Goal: Information Seeking & Learning: Stay updated

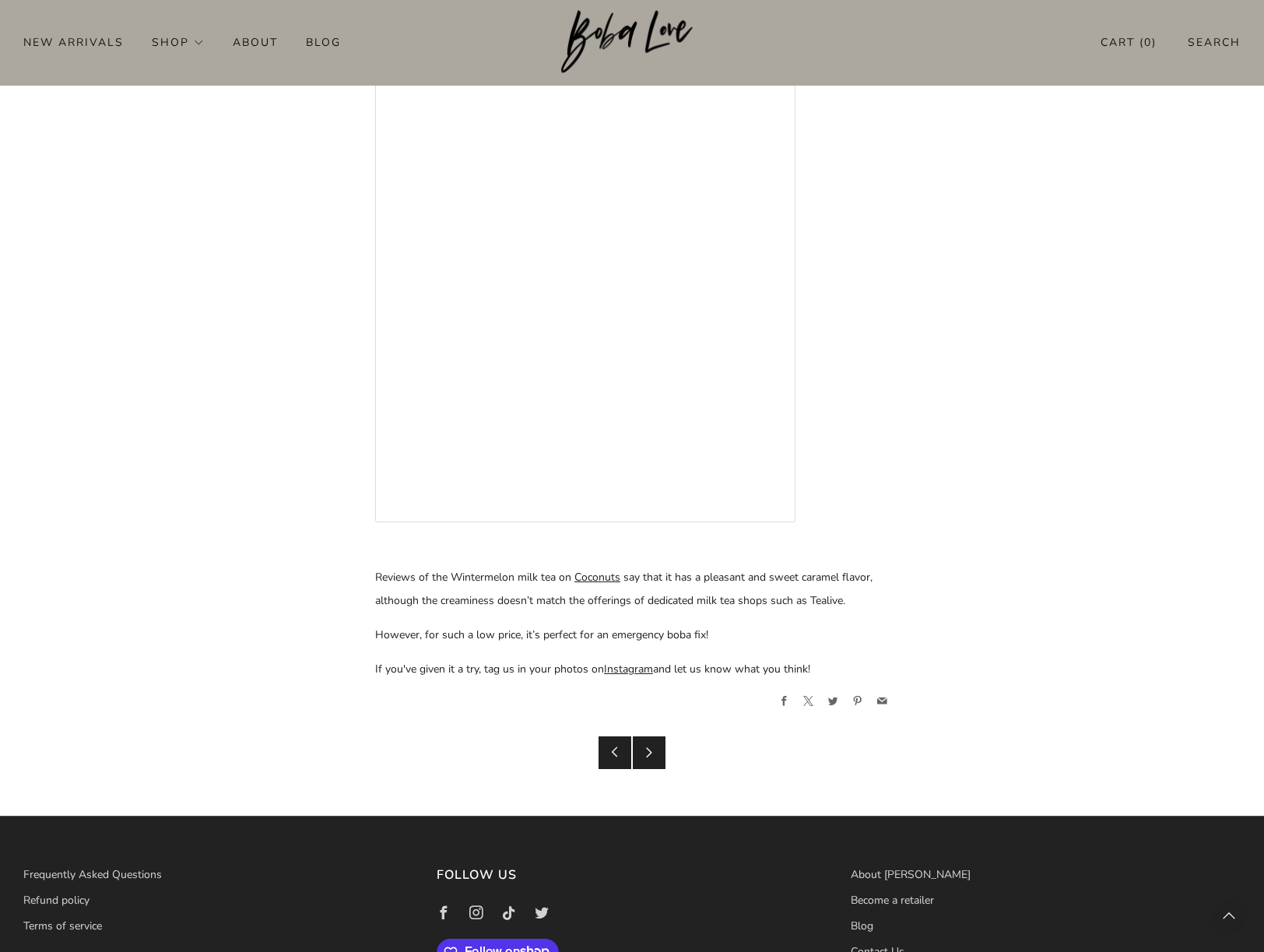
scroll to position [1704, 0]
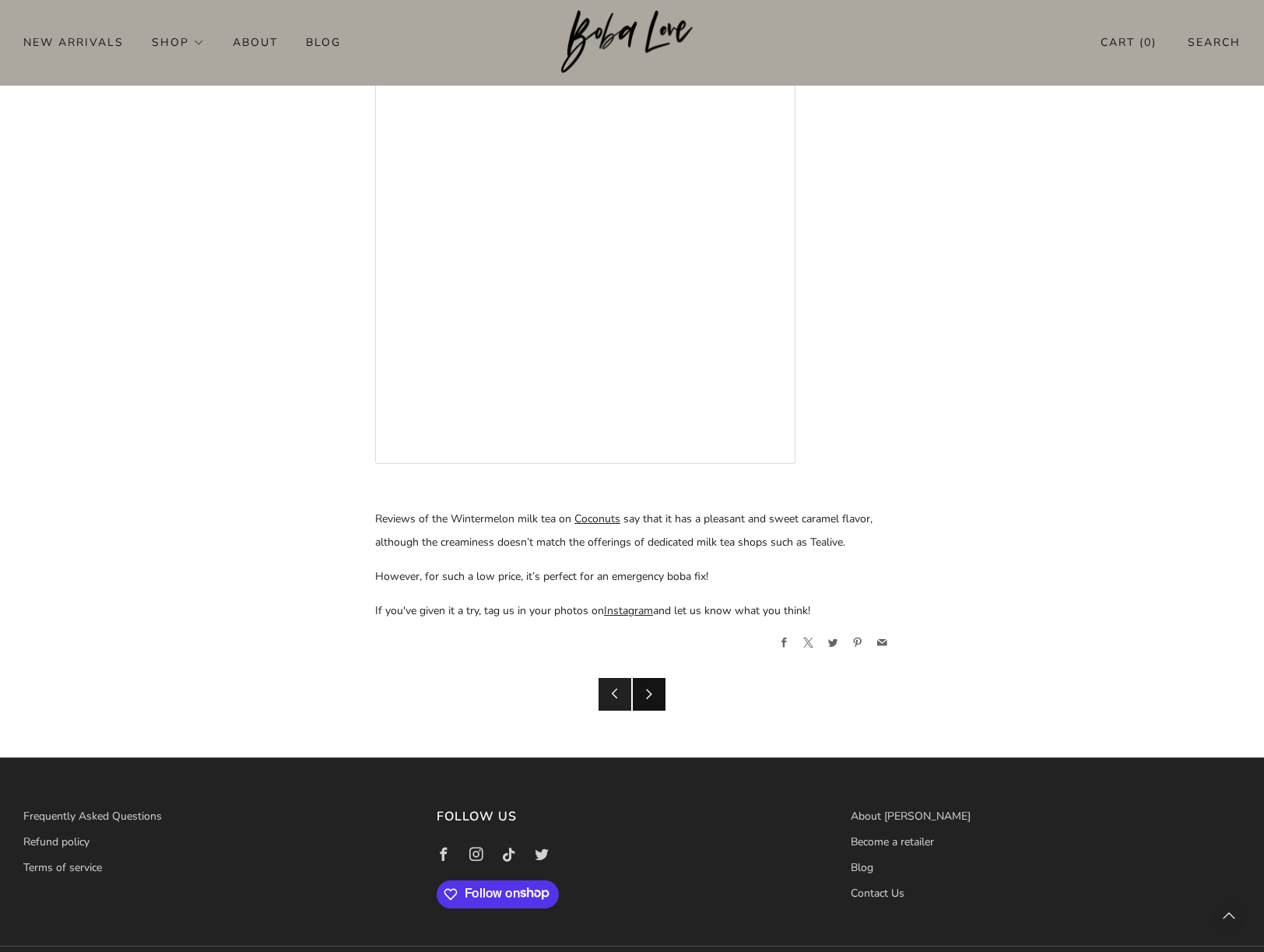
click at [654, 678] on link "Newer Post" at bounding box center [649, 694] width 33 height 33
